Goal: Check status: Check status

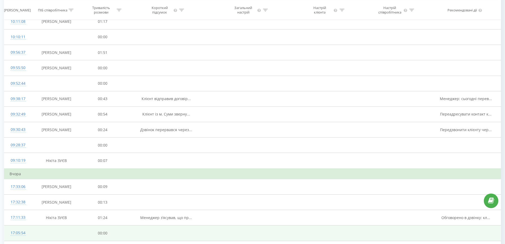
scroll to position [252, 0]
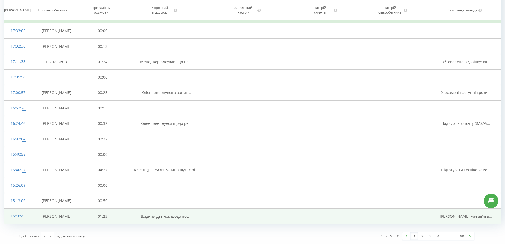
drag, startPoint x: 157, startPoint y: 157, endPoint x: 308, endPoint y: 211, distance: 160.4
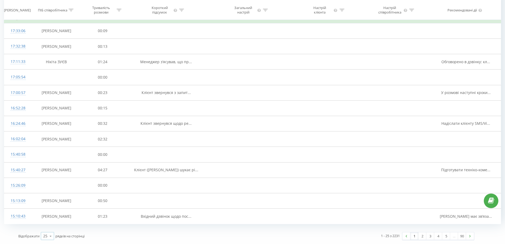
click at [49, 233] on icon at bounding box center [51, 236] width 8 height 10
click at [48, 228] on span "100" at bounding box center [46, 228] width 6 height 5
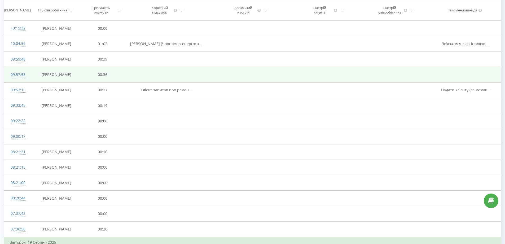
scroll to position [1419, 0]
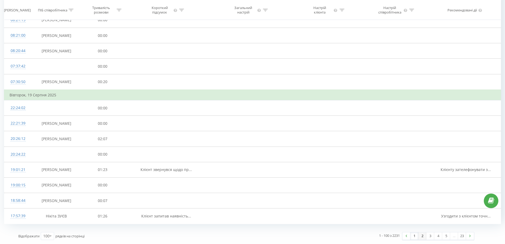
click at [421, 237] on link "2" at bounding box center [422, 235] width 8 height 7
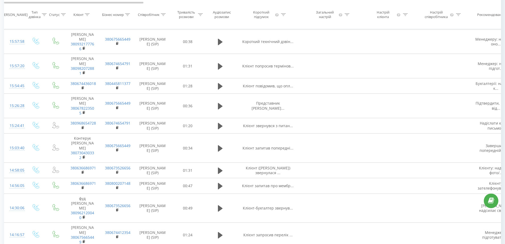
scroll to position [2058, 0]
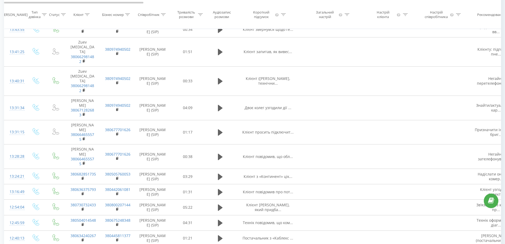
drag, startPoint x: 410, startPoint y: 118, endPoint x: 412, endPoint y: 239, distance: 120.9
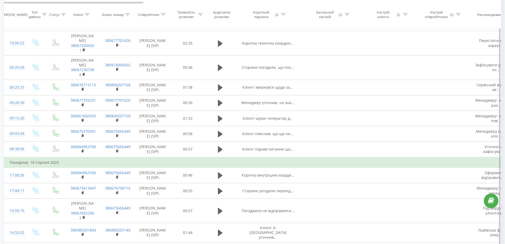
scroll to position [2006, 0]
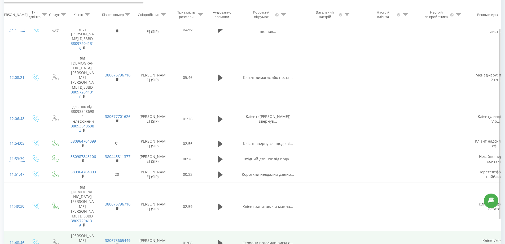
drag, startPoint x: 131, startPoint y: 87, endPoint x: 126, endPoint y: 205, distance: 117.3
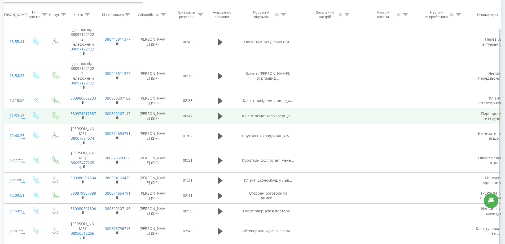
scroll to position [814, 0]
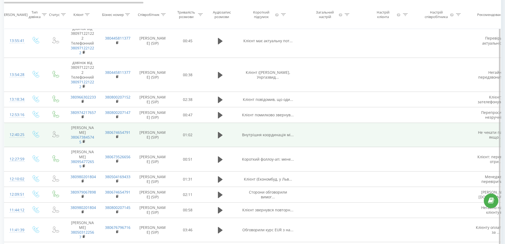
click at [19, 140] on div "12:40:25" at bounding box center [15, 134] width 11 height 10
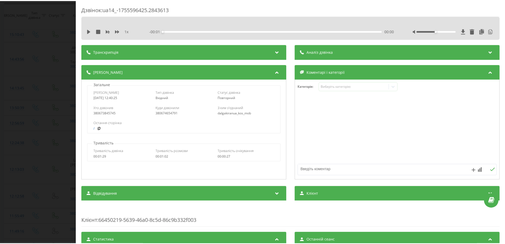
scroll to position [35, 0]
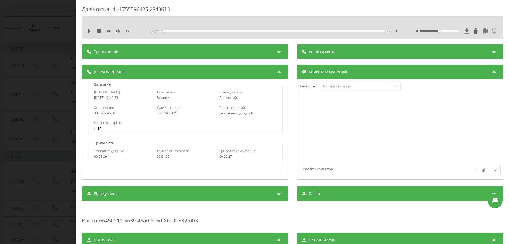
click at [28, 112] on div "Дзвінок : ua14_-1755596425.2843613 1 x - 01:02 00:00 00:00 Транскрипція 00:00 А…" at bounding box center [254, 122] width 509 height 244
